Goal: Information Seeking & Learning: Find contact information

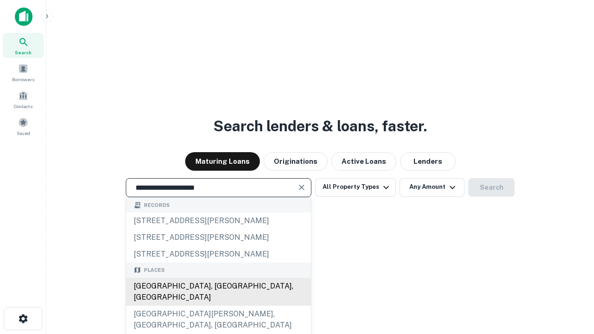
click at [218, 306] on div "Santa Monica, CA, USA" at bounding box center [218, 292] width 185 height 28
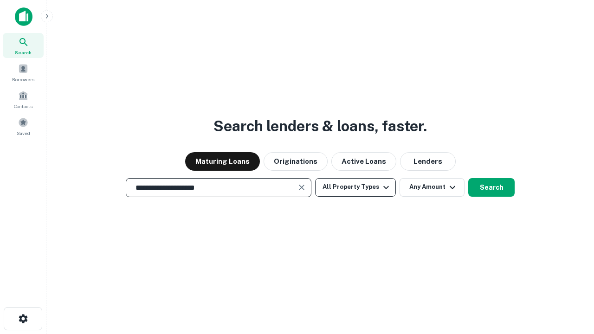
type input "**********"
click at [355, 187] on button "All Property Types" at bounding box center [355, 187] width 81 height 19
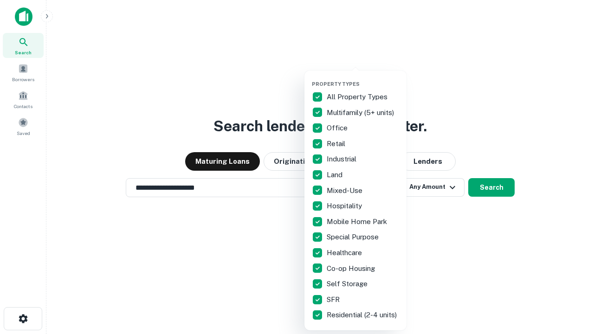
click at [363, 78] on button "button" at bounding box center [363, 78] width 102 height 0
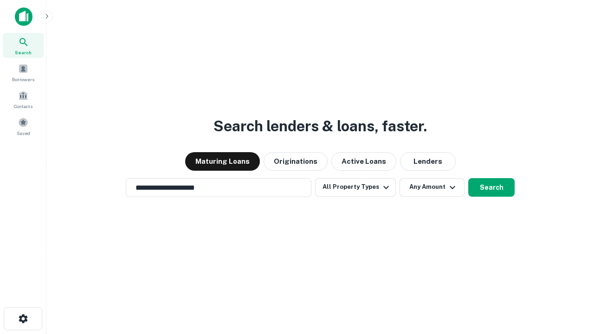
scroll to position [6, 112]
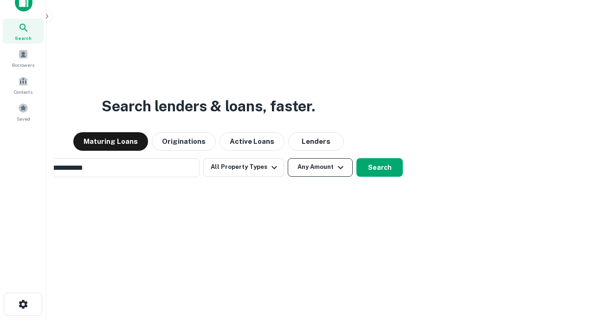
click at [287, 158] on button "Any Amount" at bounding box center [319, 167] width 65 height 19
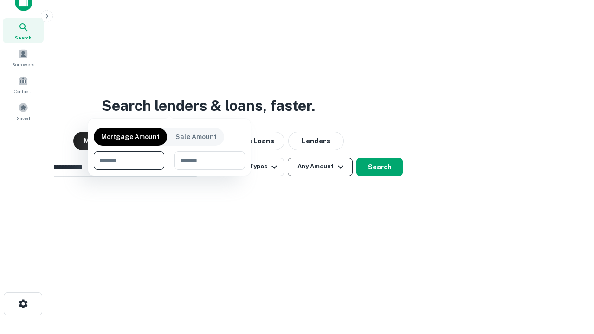
scroll to position [67, 262]
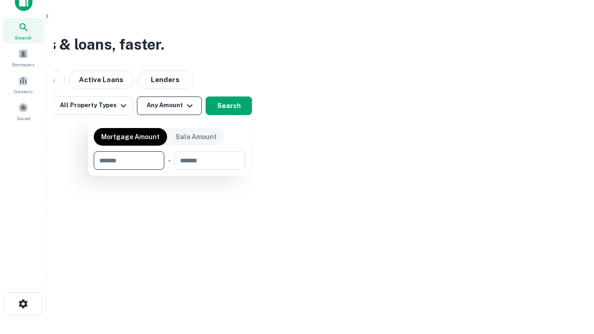
type input "*******"
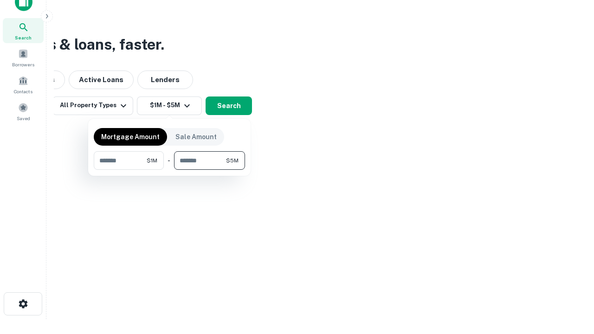
type input "*******"
click at [169, 170] on button "button" at bounding box center [169, 170] width 151 height 0
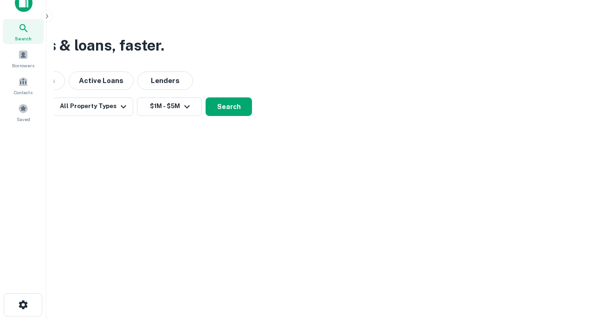
scroll to position [6, 171]
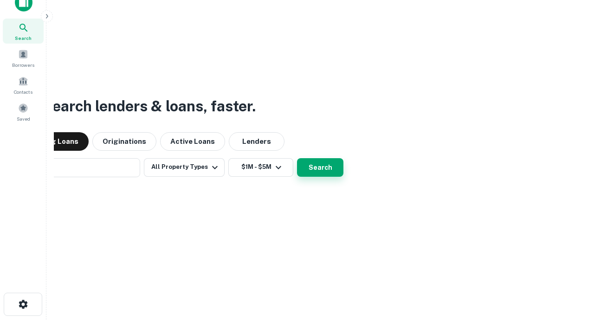
click at [297, 158] on button "Search" at bounding box center [320, 167] width 46 height 19
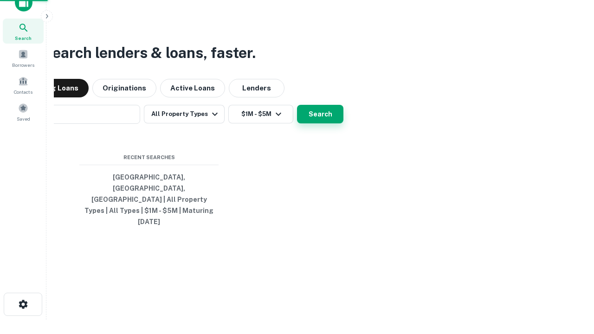
scroll to position [25, 262]
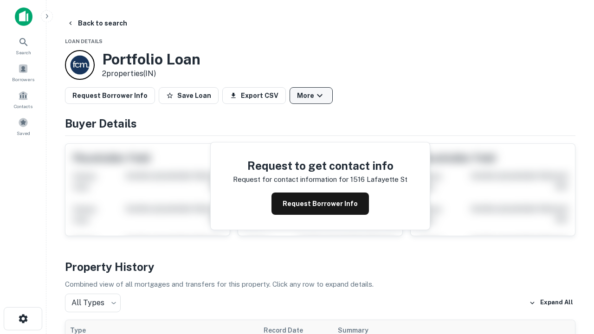
click at [311, 96] on button "More" at bounding box center [310, 95] width 43 height 17
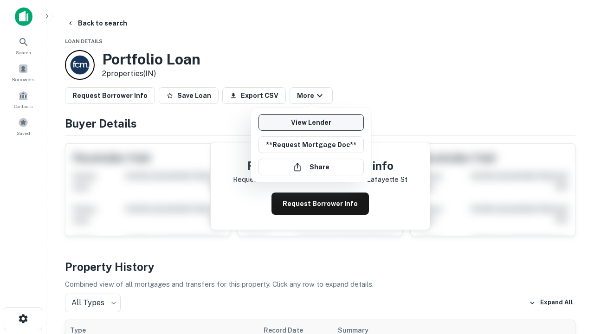
click at [311, 122] on link "View Lender" at bounding box center [310, 122] width 105 height 17
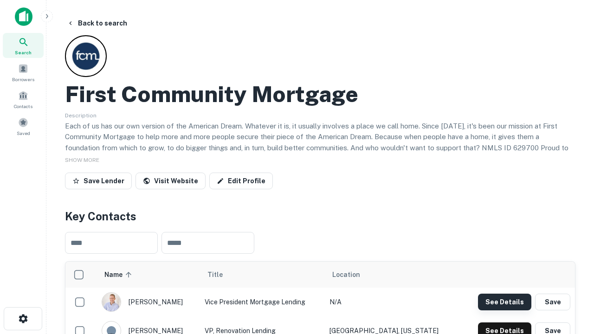
click at [504, 301] on button "See Details" at bounding box center [504, 302] width 53 height 17
click at [23, 319] on icon "button" at bounding box center [23, 318] width 11 height 11
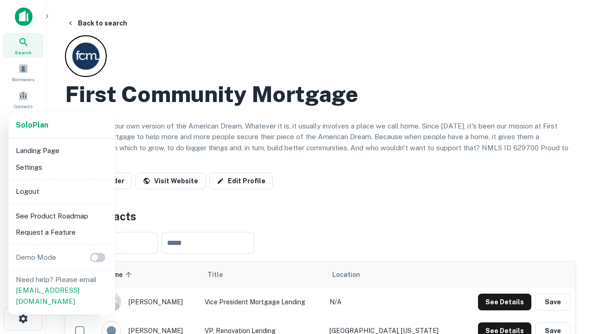
click at [61, 191] on li "Logout" at bounding box center [61, 191] width 99 height 17
